Goal: Task Accomplishment & Management: Manage account settings

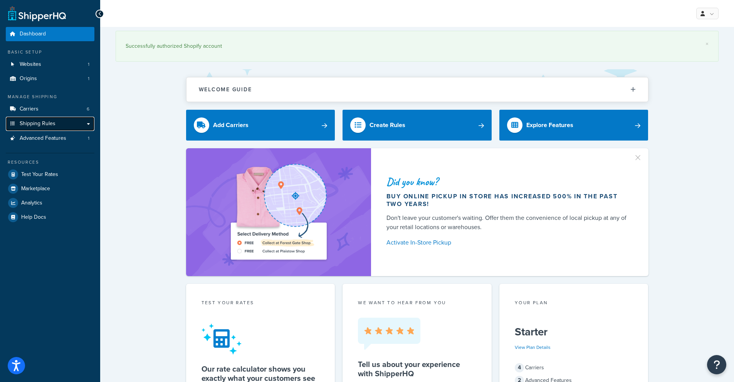
click at [46, 123] on span "Shipping Rules" at bounding box center [38, 124] width 36 height 7
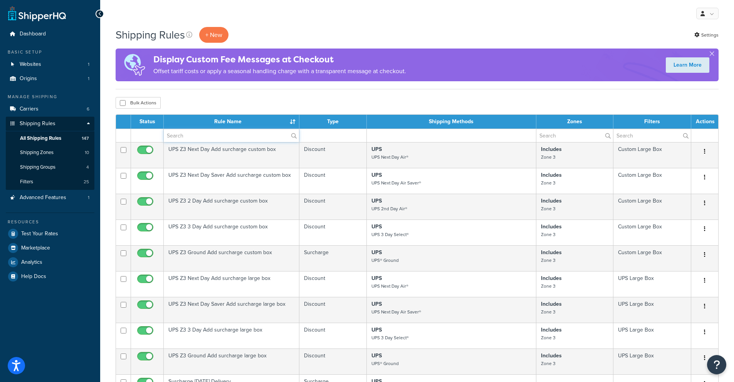
click at [204, 136] on input "text" at bounding box center [231, 135] width 135 height 13
type input "hide"
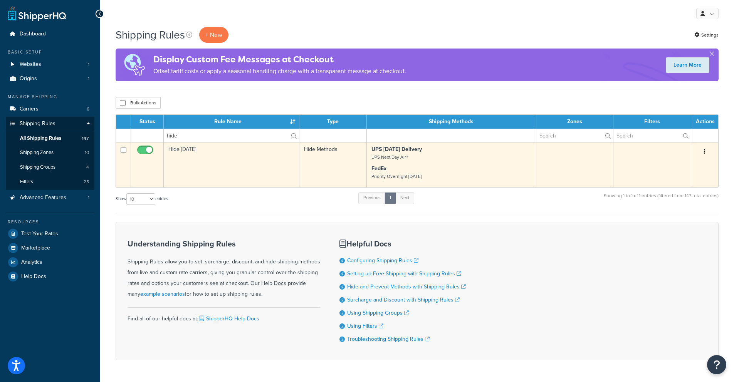
click at [145, 150] on input "checkbox" at bounding box center [146, 152] width 21 height 10
checkbox input "false"
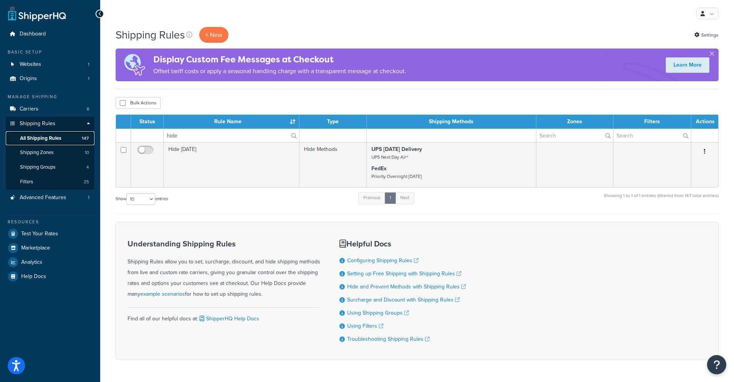
click at [41, 136] on span "All Shipping Rules" at bounding box center [40, 138] width 41 height 7
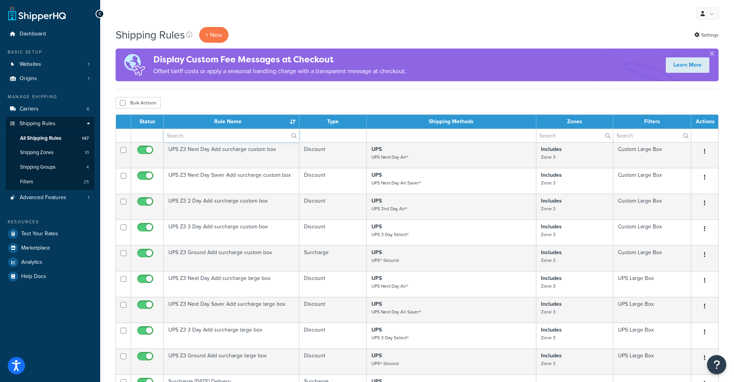
click at [191, 139] on input "text" at bounding box center [231, 135] width 135 height 13
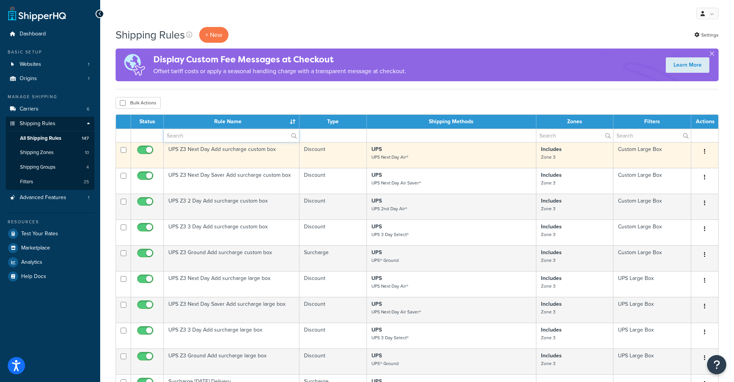
type input "hide"
